Goal: Task Accomplishment & Management: Use online tool/utility

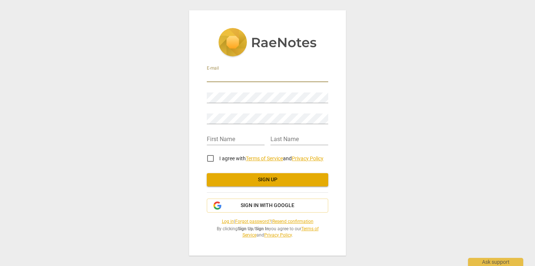
click at [270, 74] on input "email" at bounding box center [267, 76] width 121 height 11
type input "[EMAIL_ADDRESS][DOMAIN_NAME]"
click at [210, 156] on input "I agree with Terms of Service and Privacy Policy" at bounding box center [211, 158] width 18 height 18
checkbox input "true"
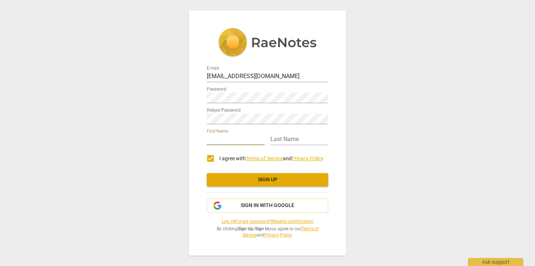
click at [222, 139] on input "text" at bounding box center [236, 139] width 58 height 11
type input "Annette"
click at [283, 138] on input "text" at bounding box center [299, 139] width 58 height 11
type input "Murunga"
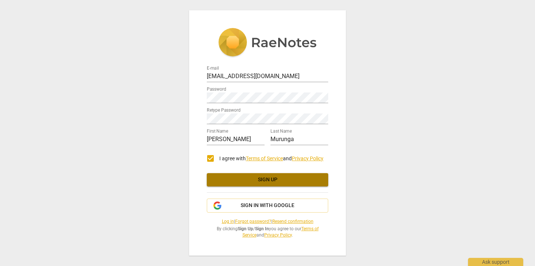
click at [269, 178] on span "Sign up" at bounding box center [268, 179] width 110 height 7
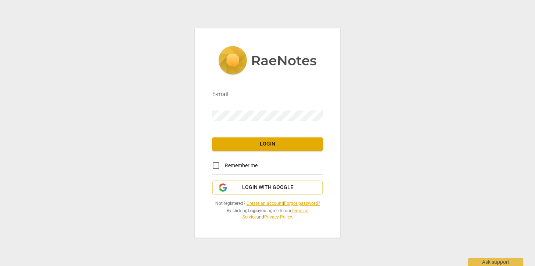
type input "[EMAIL_ADDRESS][DOMAIN_NAME]"
click at [261, 147] on span "Login" at bounding box center [267, 143] width 99 height 7
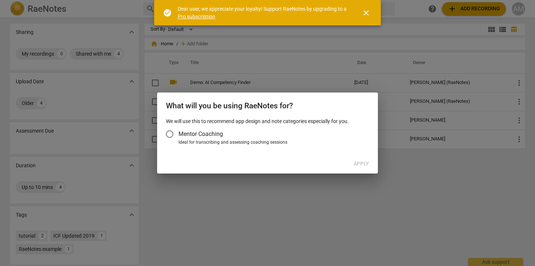
click at [171, 134] on input "Mentor Coaching" at bounding box center [170, 134] width 18 height 18
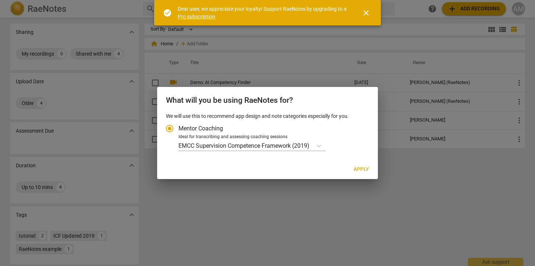
click at [218, 181] on div at bounding box center [267, 133] width 535 height 266
click at [366, 13] on span "close" at bounding box center [366, 12] width 9 height 9
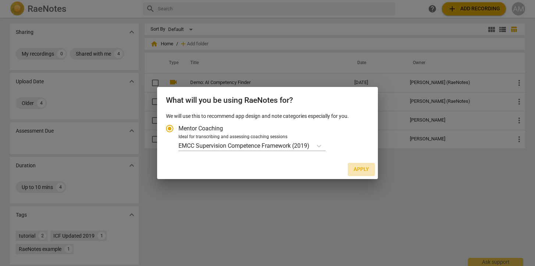
click at [365, 166] on span "Apply" at bounding box center [361, 169] width 15 height 7
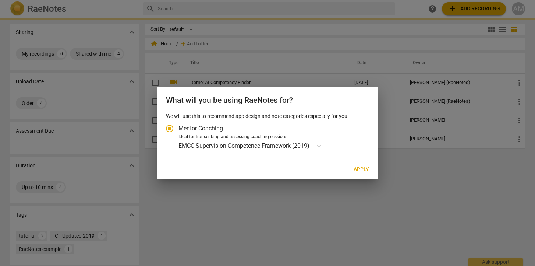
radio input "false"
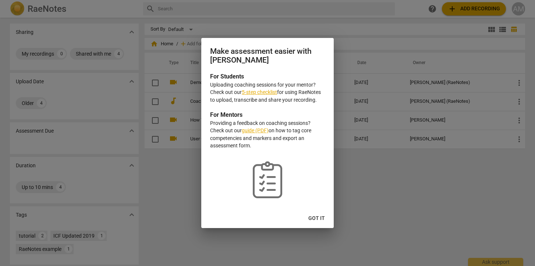
click at [318, 221] on span "Got it" at bounding box center [316, 217] width 17 height 7
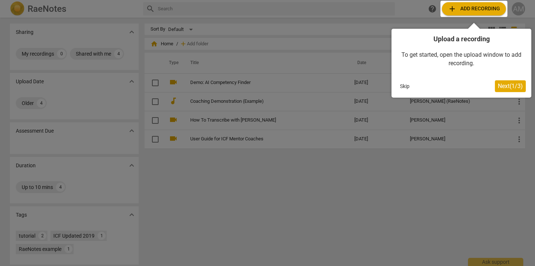
click at [509, 85] on span "Next ( 1 / 3 )" at bounding box center [510, 85] width 25 height 7
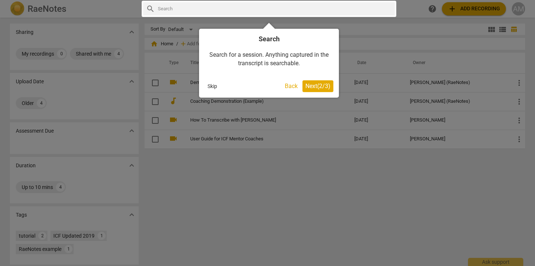
click at [213, 89] on button "Skip" at bounding box center [212, 86] width 15 height 11
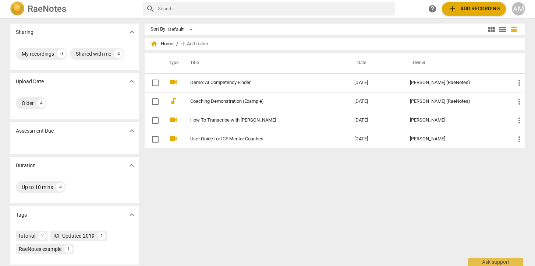
click at [485, 8] on span "add Add recording" at bounding box center [474, 8] width 52 height 9
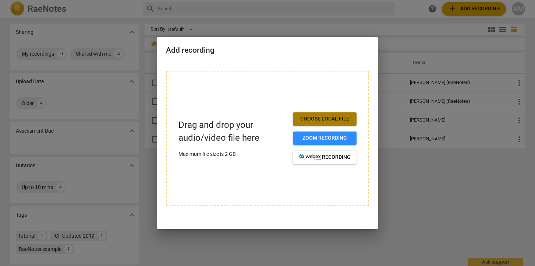
click at [320, 114] on button "Choose local file" at bounding box center [325, 118] width 64 height 13
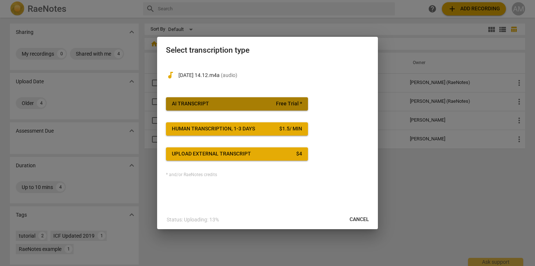
click at [248, 98] on button "AI Transcript Free Trial *" at bounding box center [237, 103] width 142 height 13
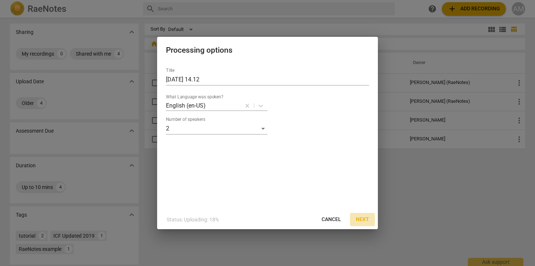
click at [366, 217] on span "Next" at bounding box center [362, 219] width 13 height 7
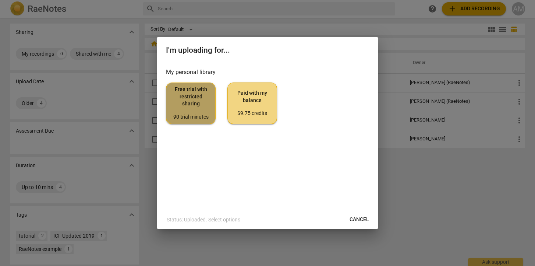
click at [194, 103] on span "Free trial with restricted sharing 90 trial minutes" at bounding box center [190, 103] width 37 height 35
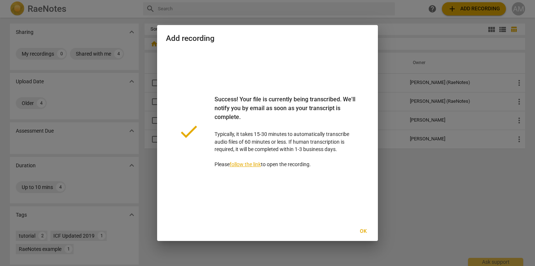
click at [362, 230] on span "Ok" at bounding box center [363, 230] width 12 height 7
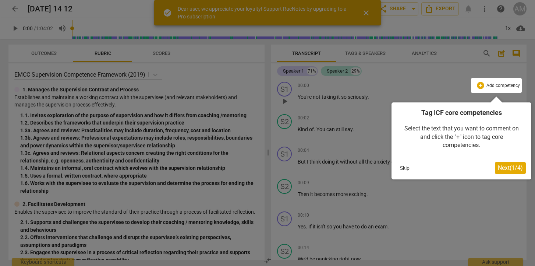
click at [206, 77] on div at bounding box center [267, 133] width 535 height 266
click at [404, 167] on button "Skip" at bounding box center [404, 167] width 15 height 11
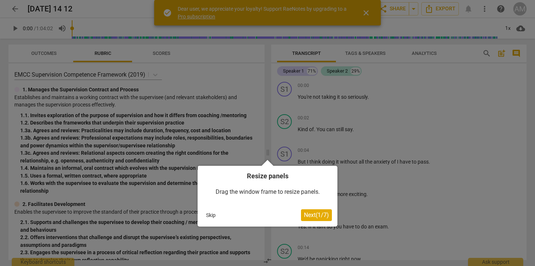
click at [212, 212] on button "Skip" at bounding box center [210, 214] width 15 height 11
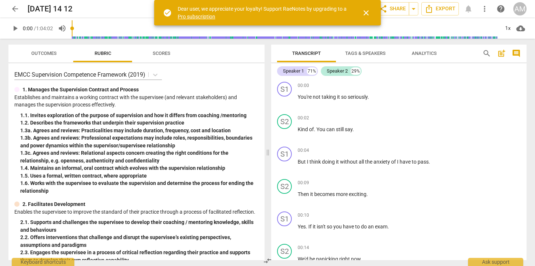
scroll to position [172, 0]
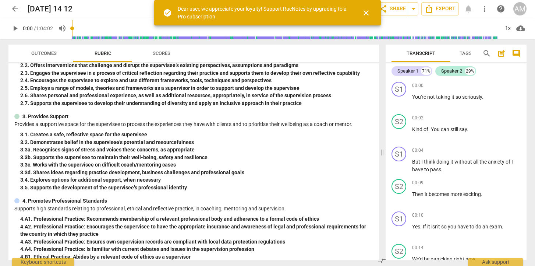
drag, startPoint x: 266, startPoint y: 167, endPoint x: 379, endPoint y: 181, distance: 114.3
click at [380, 182] on span at bounding box center [382, 152] width 4 height 227
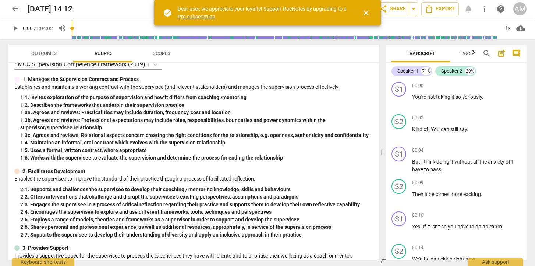
scroll to position [0, 0]
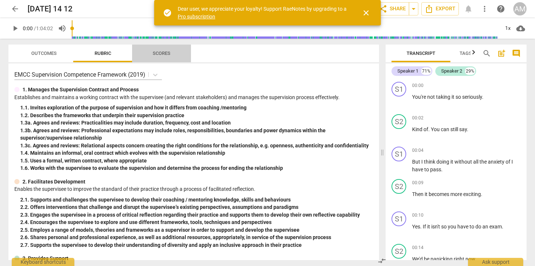
click at [164, 53] on span "Scores" at bounding box center [162, 53] width 18 height 6
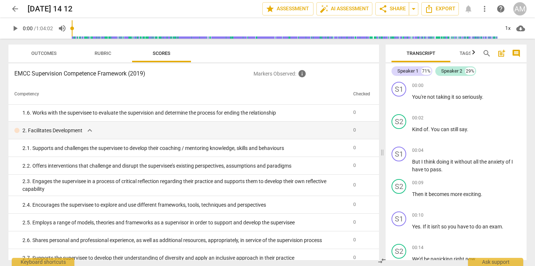
scroll to position [141, 0]
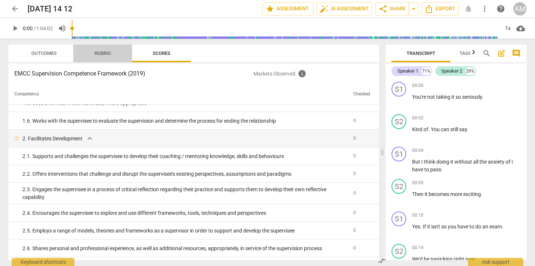
click at [106, 51] on span "Rubric" at bounding box center [103, 53] width 17 height 6
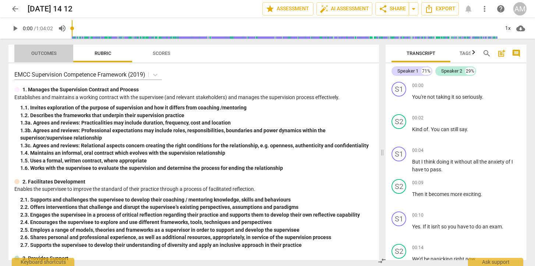
click at [47, 50] on span "Outcomes" at bounding box center [43, 54] width 43 height 10
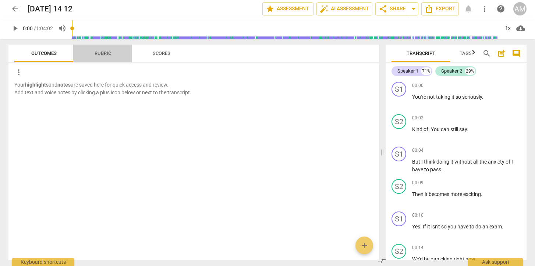
click at [99, 54] on span "Rubric" at bounding box center [103, 53] width 17 height 6
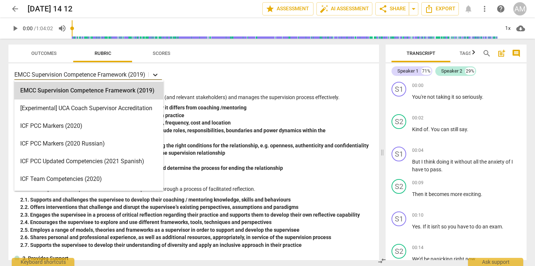
click at [157, 74] on icon at bounding box center [155, 75] width 4 height 3
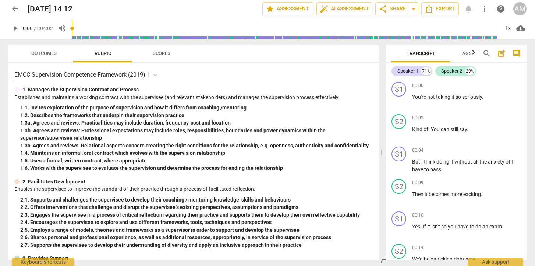
click at [208, 80] on div "EMCC Supervision Competence Framework (2019) 1. Manages the Supervision Contrac…" at bounding box center [193, 161] width 370 height 196
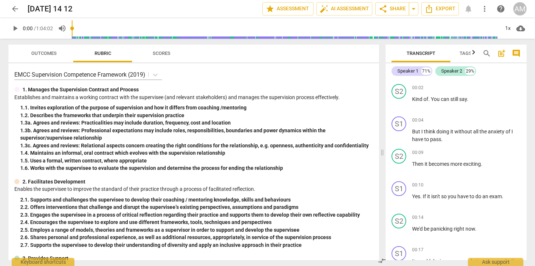
scroll to position [0, 0]
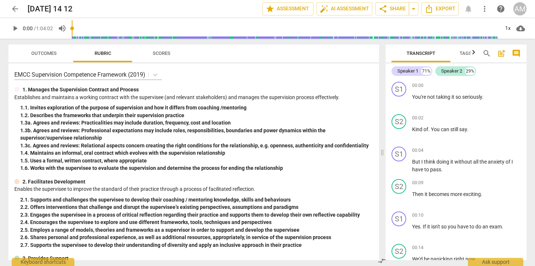
click at [385, 96] on div "Transcript Tags & Speakers Analytics search post_add comment Speaker 1 71% Spea…" at bounding box center [458, 152] width 150 height 227
click at [384, 96] on div "Outcomes Rubric Scores EMCC Supervision Competence Framework (2019) 1. Manages …" at bounding box center [268, 152] width 530 height 227
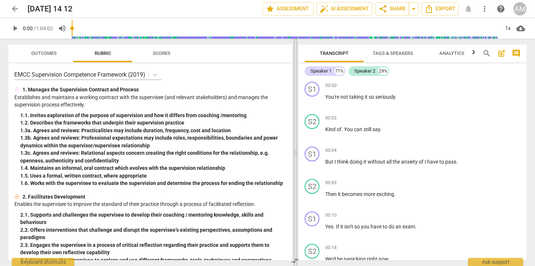
drag, startPoint x: 384, startPoint y: 96, endPoint x: 276, endPoint y: 110, distance: 108.7
click at [293, 110] on span at bounding box center [295, 152] width 4 height 227
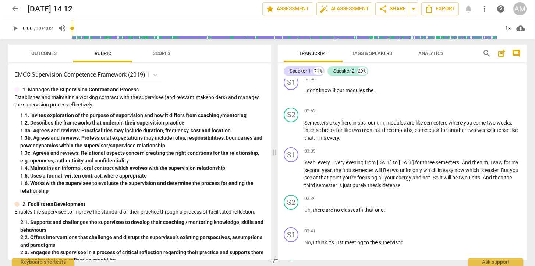
scroll to position [988, 0]
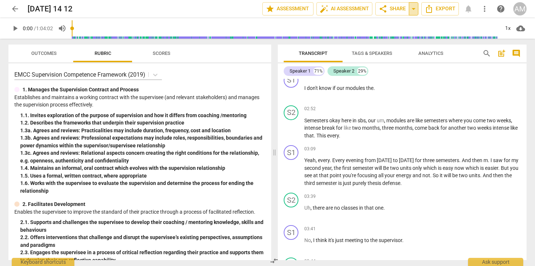
click at [415, 10] on span "arrow_drop_down" at bounding box center [413, 8] width 9 height 9
click at [441, 10] on span "Export" at bounding box center [440, 8] width 31 height 9
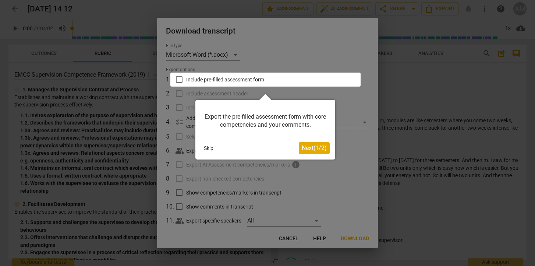
click at [207, 148] on button "Skip" at bounding box center [208, 147] width 15 height 11
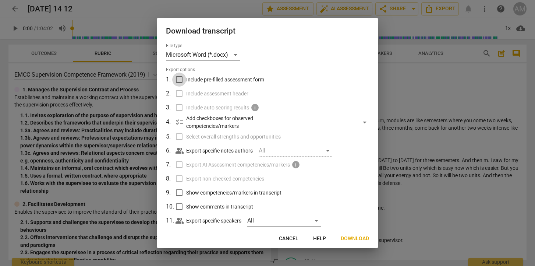
click at [180, 78] on input "Include pre-filled assessment form" at bounding box center [179, 79] width 14 height 14
checkbox input "true"
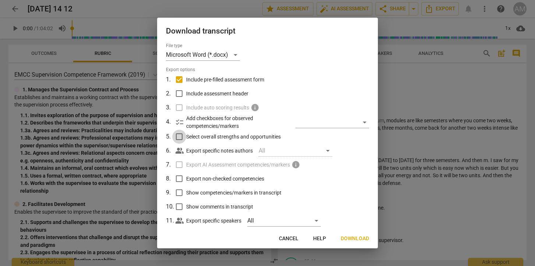
click at [179, 135] on input "Select overall strengths and opportunities" at bounding box center [179, 137] width 14 height 14
checkbox input "true"
click at [362, 239] on span "Next" at bounding box center [362, 238] width 13 height 7
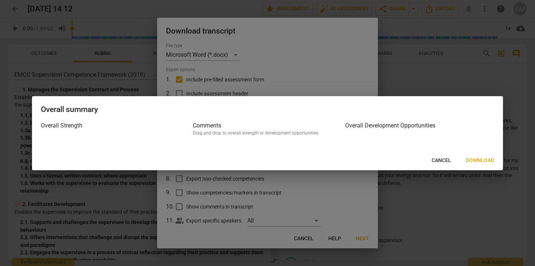
click at [478, 159] on span "Download" at bounding box center [480, 160] width 28 height 7
